Goal: Navigation & Orientation: Find specific page/section

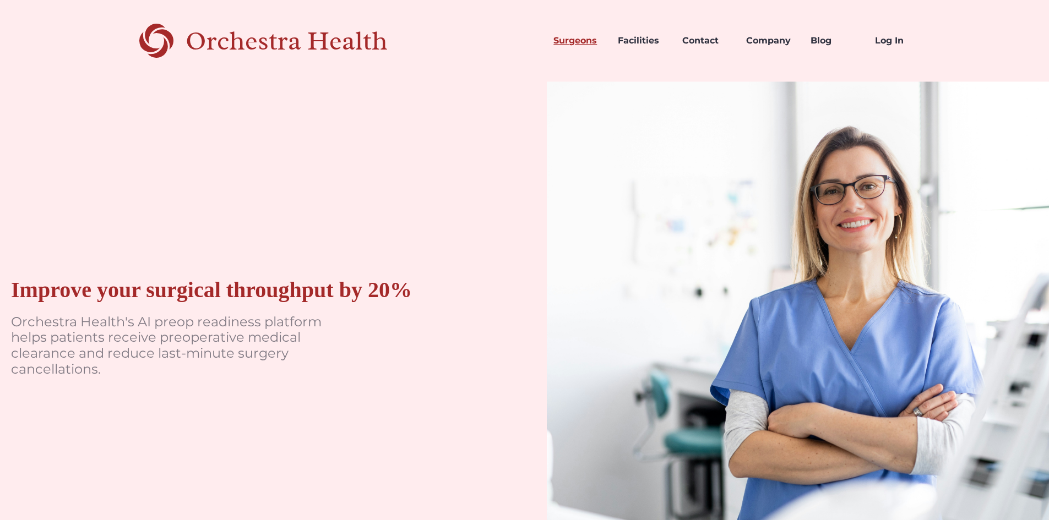
click at [590, 42] on link "Surgeons" at bounding box center [577, 40] width 64 height 37
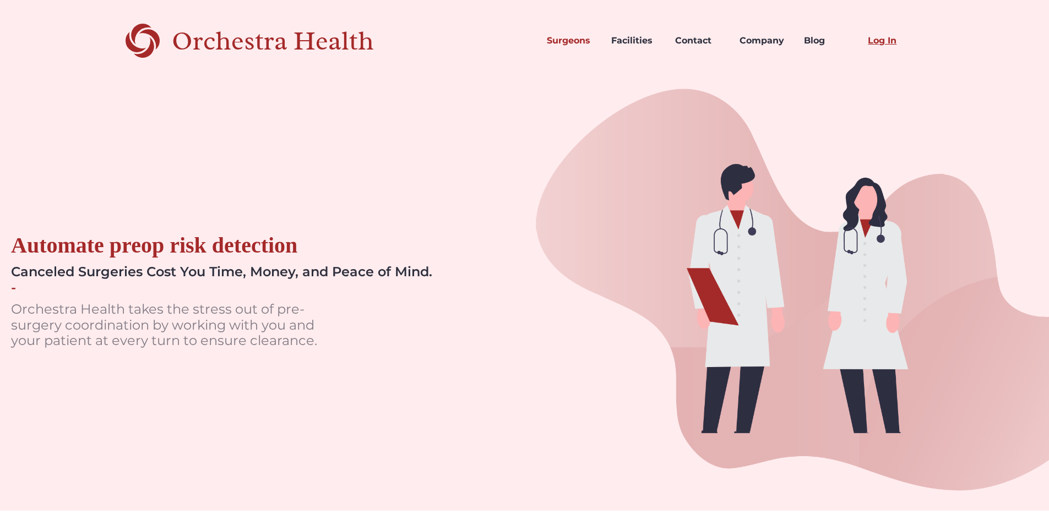
click at [879, 43] on link "Log In" at bounding box center [891, 40] width 64 height 37
click at [633, 45] on link "Facilities" at bounding box center [634, 40] width 64 height 37
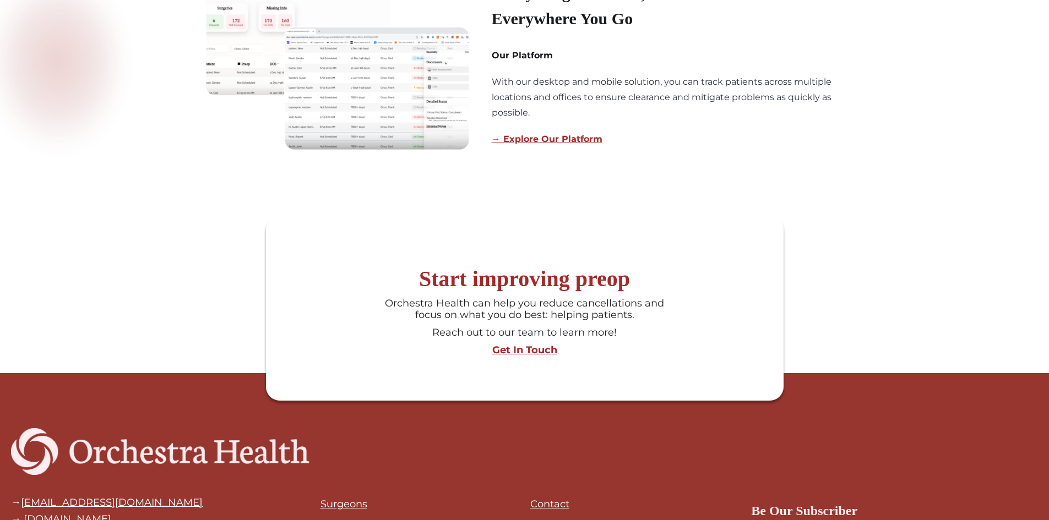
scroll to position [936, 0]
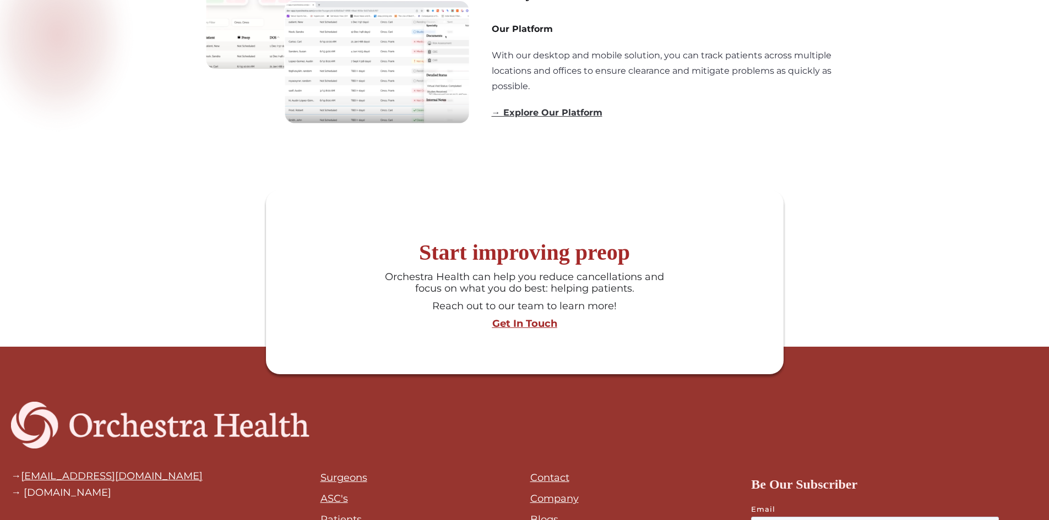
click at [592, 118] on link "→ Explore Our Platform" at bounding box center [547, 112] width 111 height 10
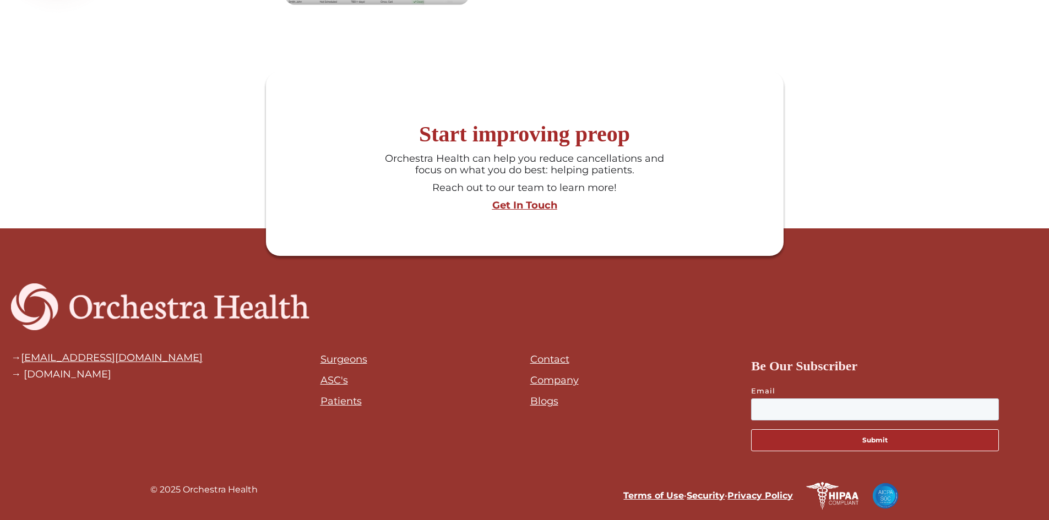
scroll to position [1058, 0]
click at [349, 357] on link "Surgeons" at bounding box center [343, 359] width 47 height 12
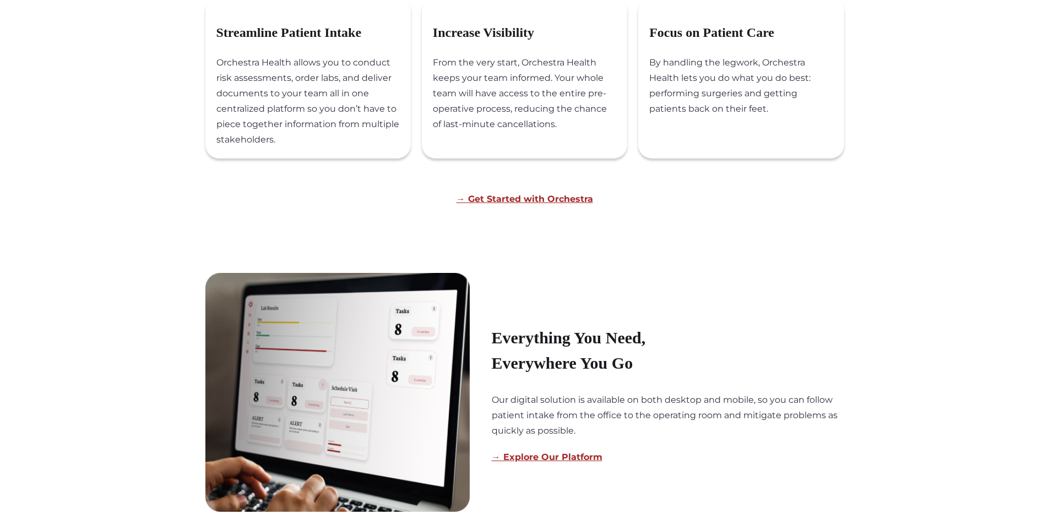
scroll to position [661, 0]
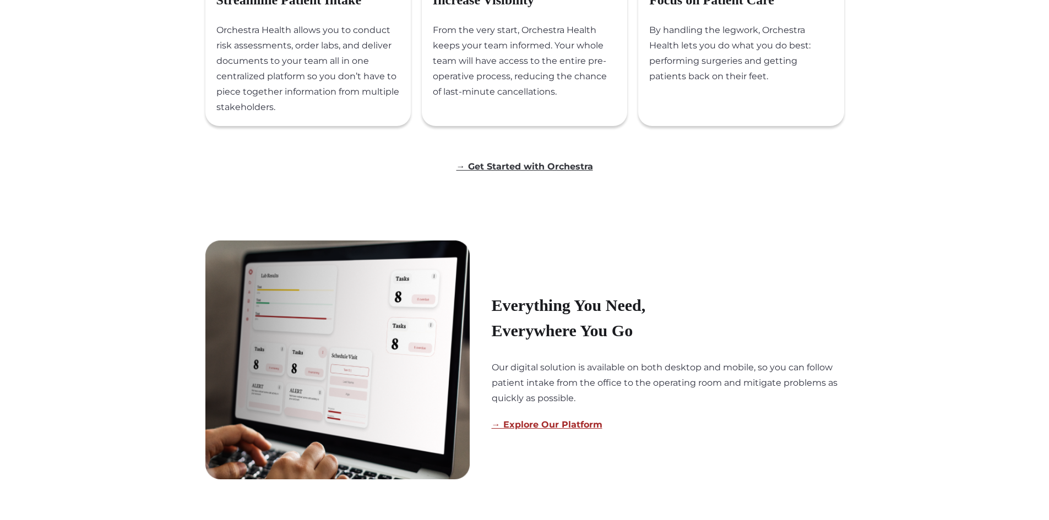
click at [522, 172] on link "→ Get Started with Orchestra" at bounding box center [524, 166] width 137 height 10
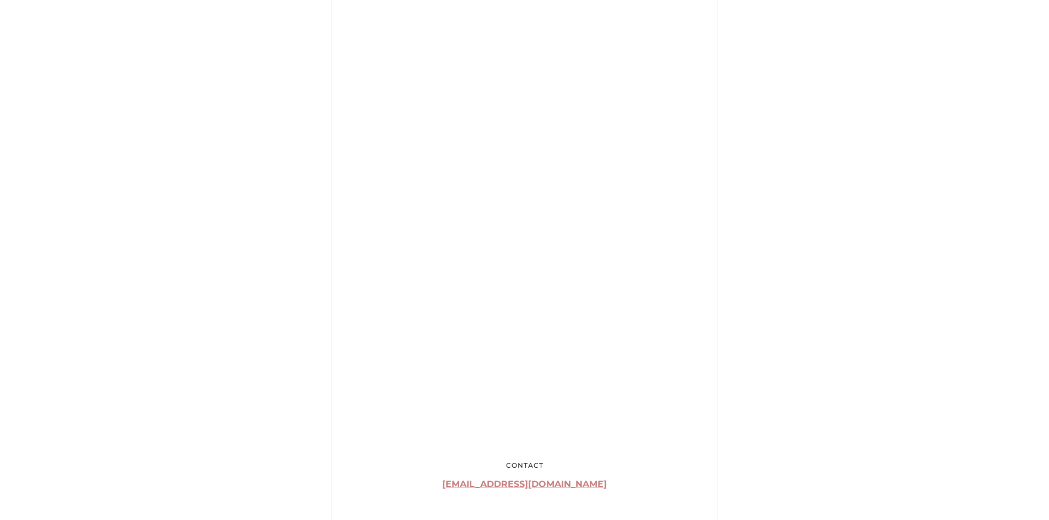
scroll to position [440, 0]
click at [833, 209] on div "Contact us Don't be a stranger! Reach out via the form below or send us an emai…" at bounding box center [525, 205] width 826 height 667
